Goal: Navigation & Orientation: Go to known website

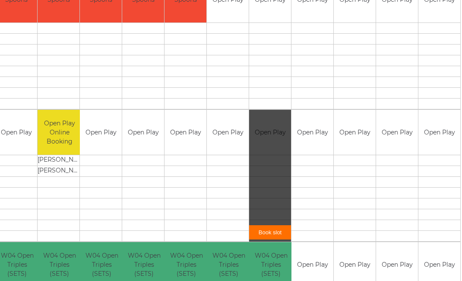
scroll to position [735, 45]
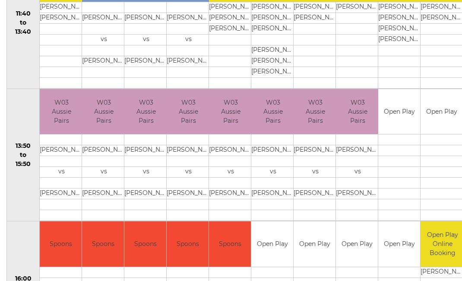
scroll to position [496, 0]
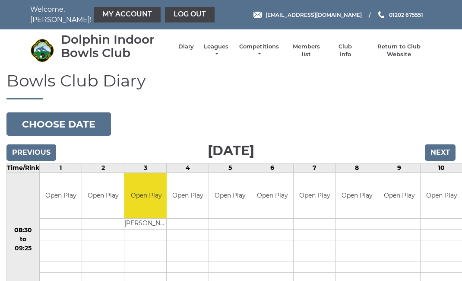
scroll to position [43, 0]
